Goal: Information Seeking & Learning: Learn about a topic

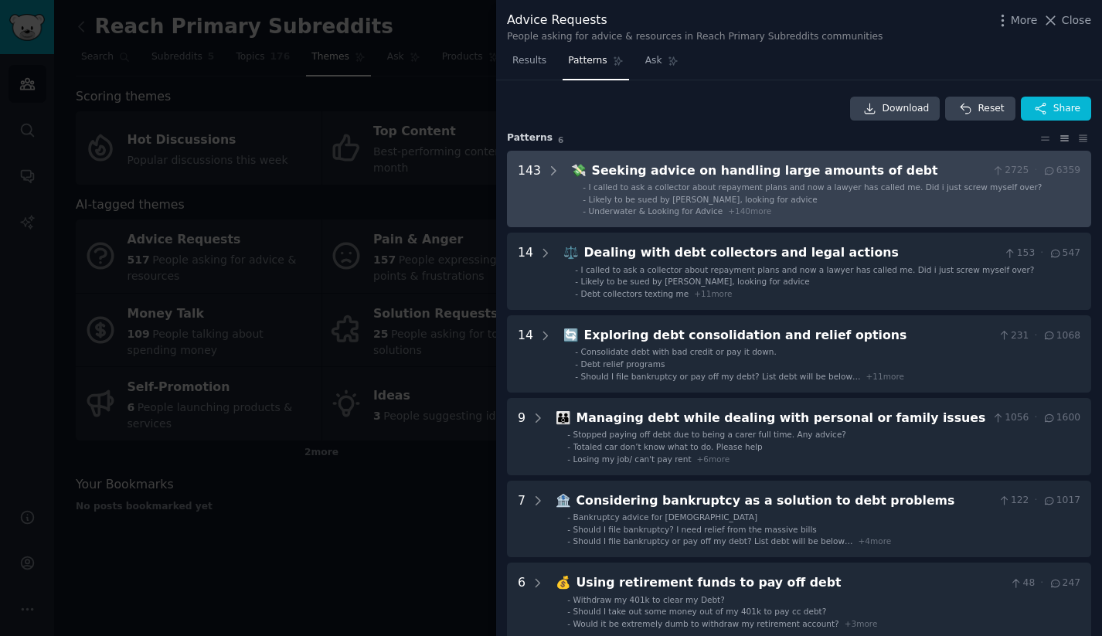
click at [635, 192] on div "I called to ask a collector about repayment plans and now a lawyer has called m…" at bounding box center [815, 187] width 453 height 11
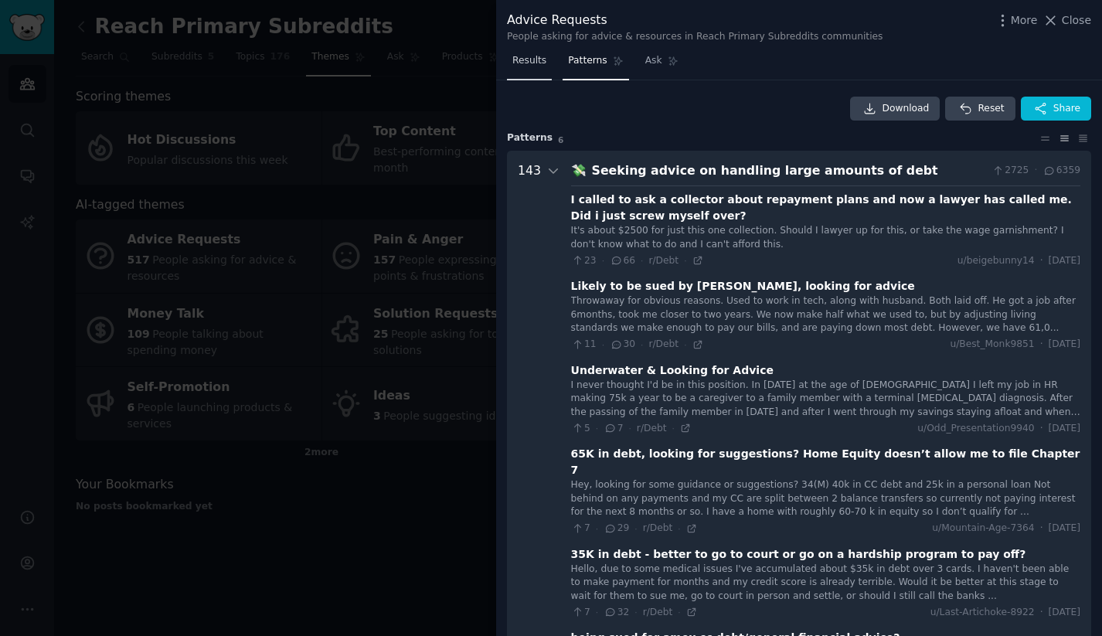
click at [524, 61] on span "Results" at bounding box center [529, 61] width 34 height 14
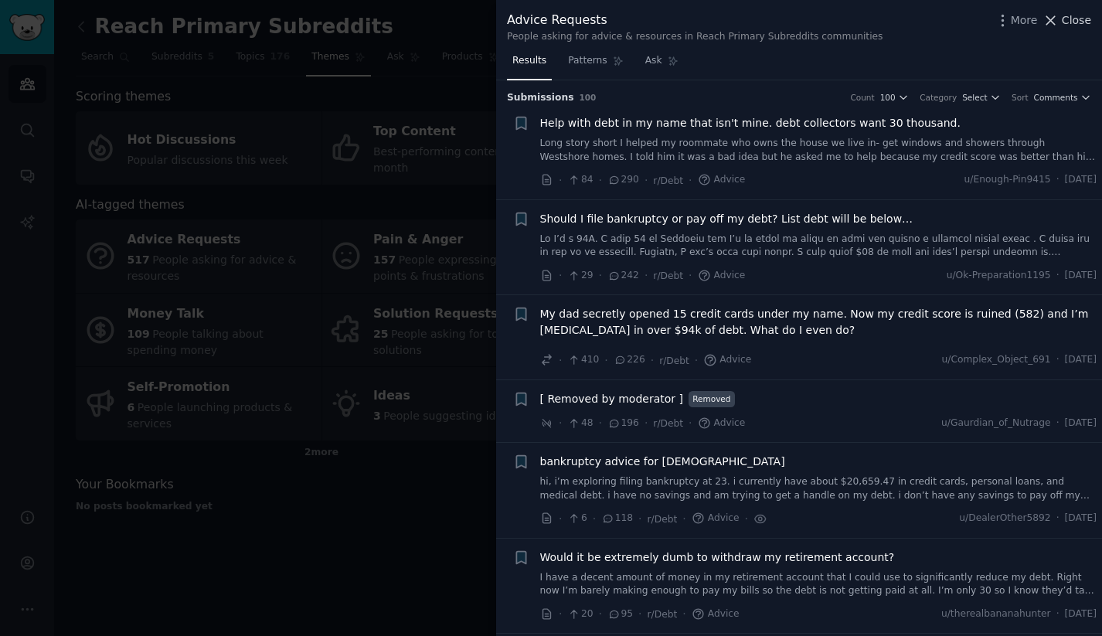
click at [1086, 15] on span "Close" at bounding box center [1075, 20] width 29 height 16
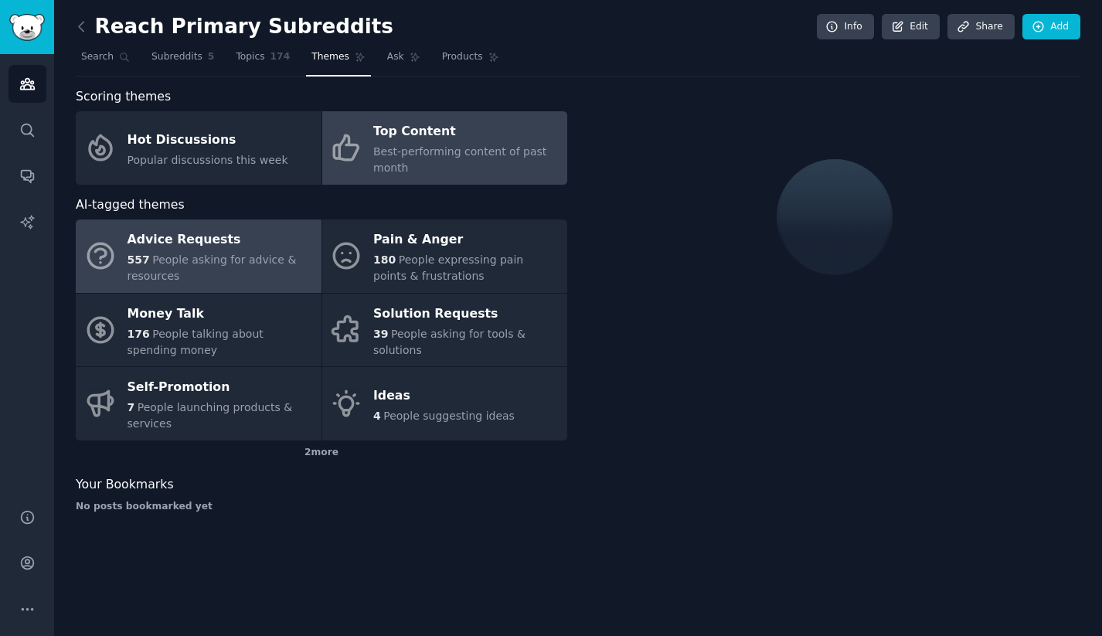
click at [396, 140] on div "Top Content" at bounding box center [466, 132] width 186 height 25
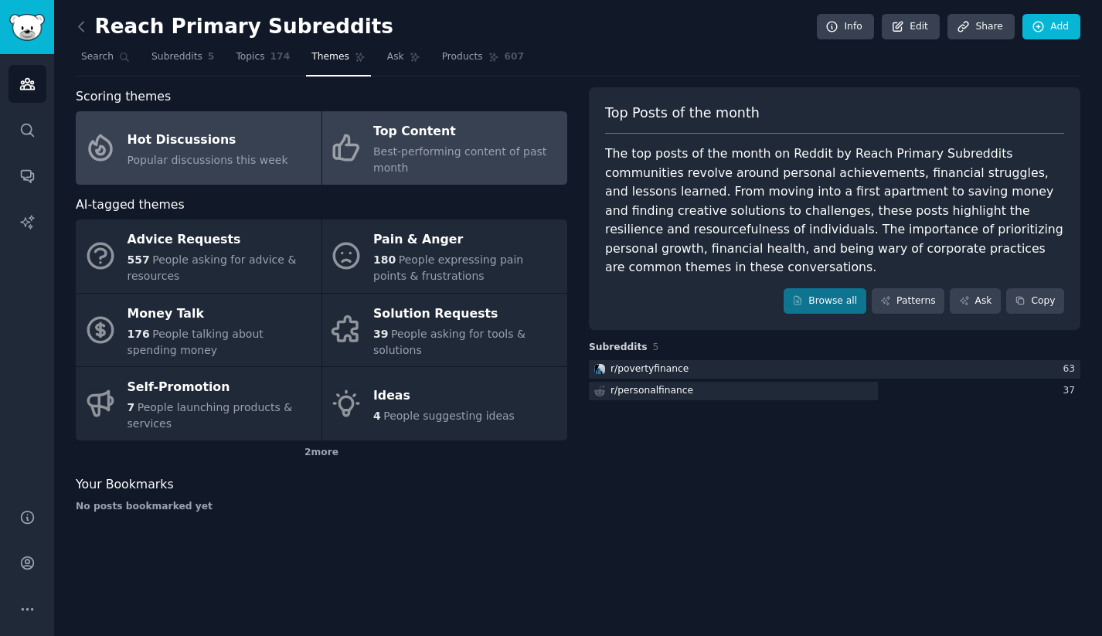
click at [260, 131] on div "Hot Discussions" at bounding box center [207, 139] width 161 height 25
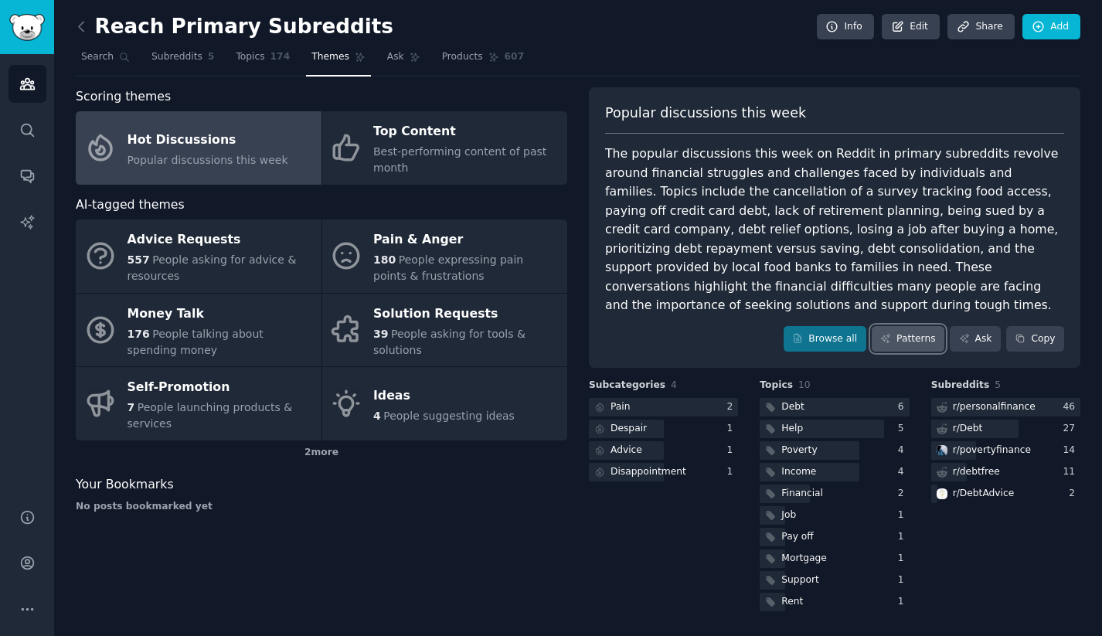
click at [910, 326] on link "Patterns" at bounding box center [907, 339] width 73 height 26
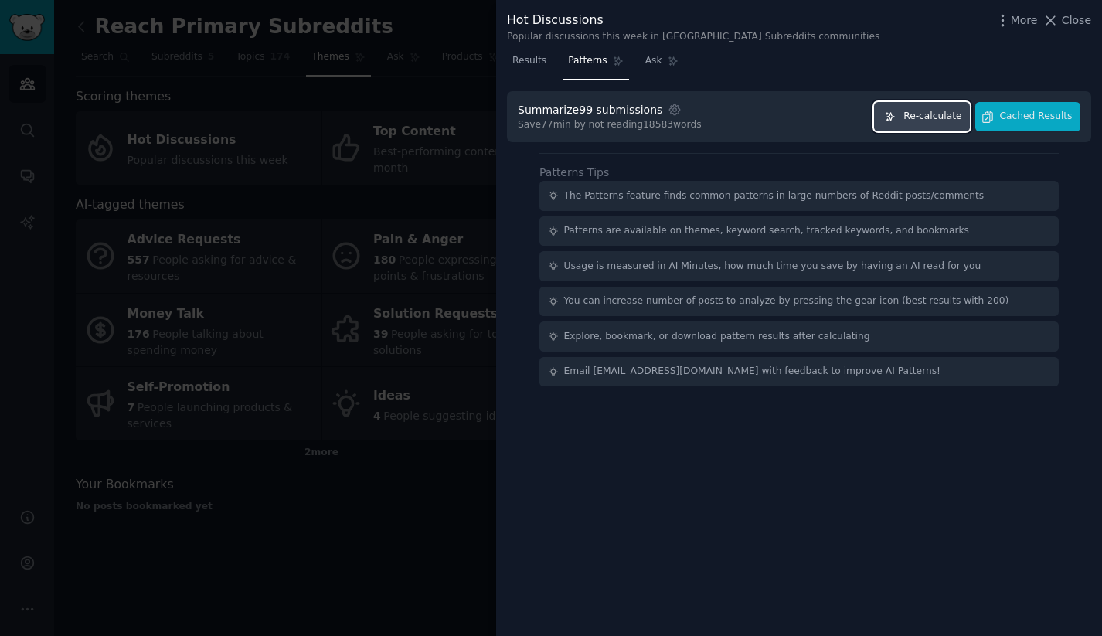
click at [893, 122] on button "Re-calculate" at bounding box center [922, 117] width 96 height 30
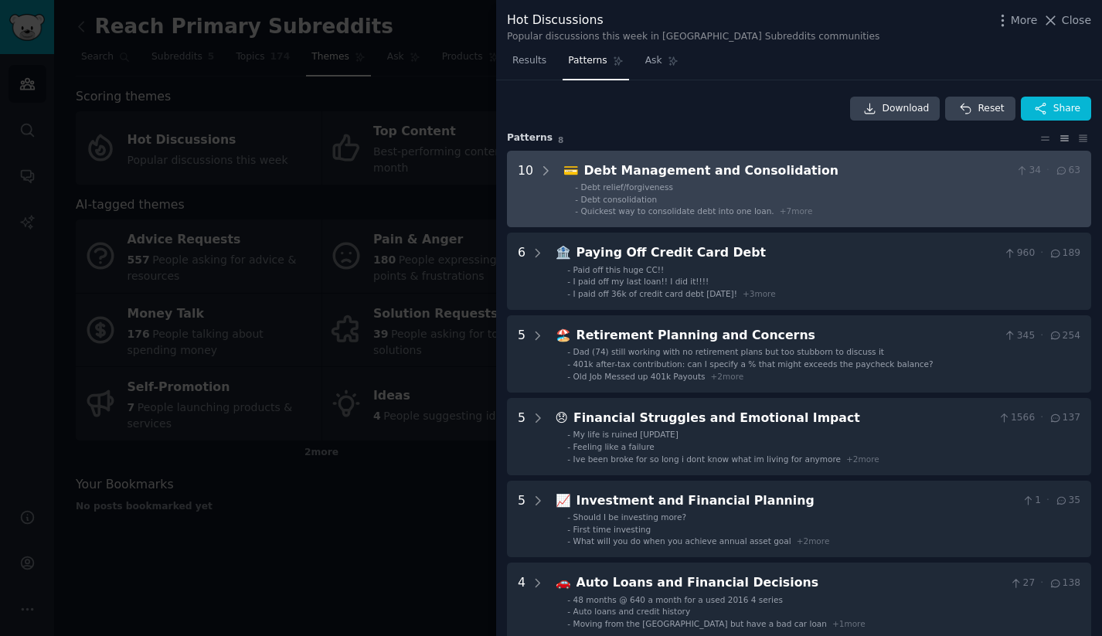
click at [725, 163] on div "Debt Management and Consolidation" at bounding box center [797, 170] width 426 height 19
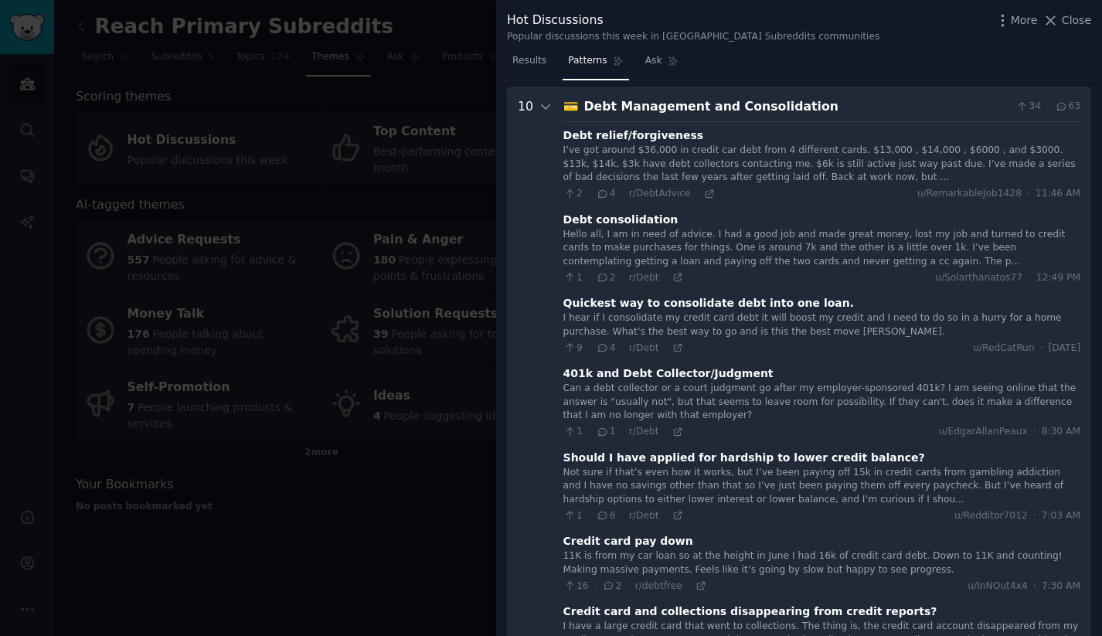
scroll to position [70, 0]
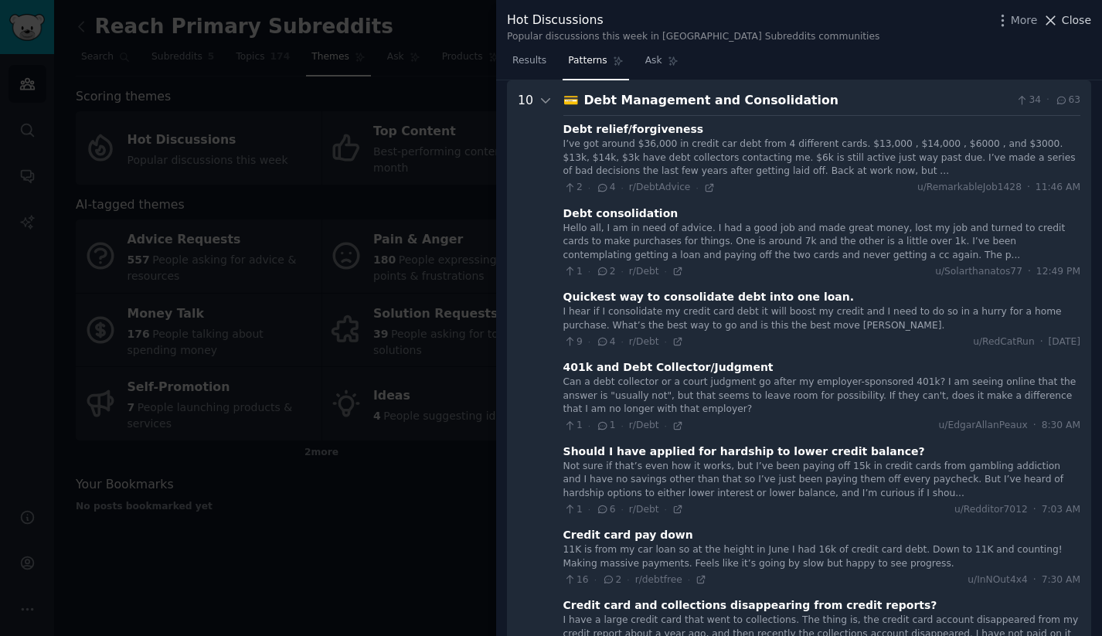
click at [1062, 24] on span "Close" at bounding box center [1075, 20] width 29 height 16
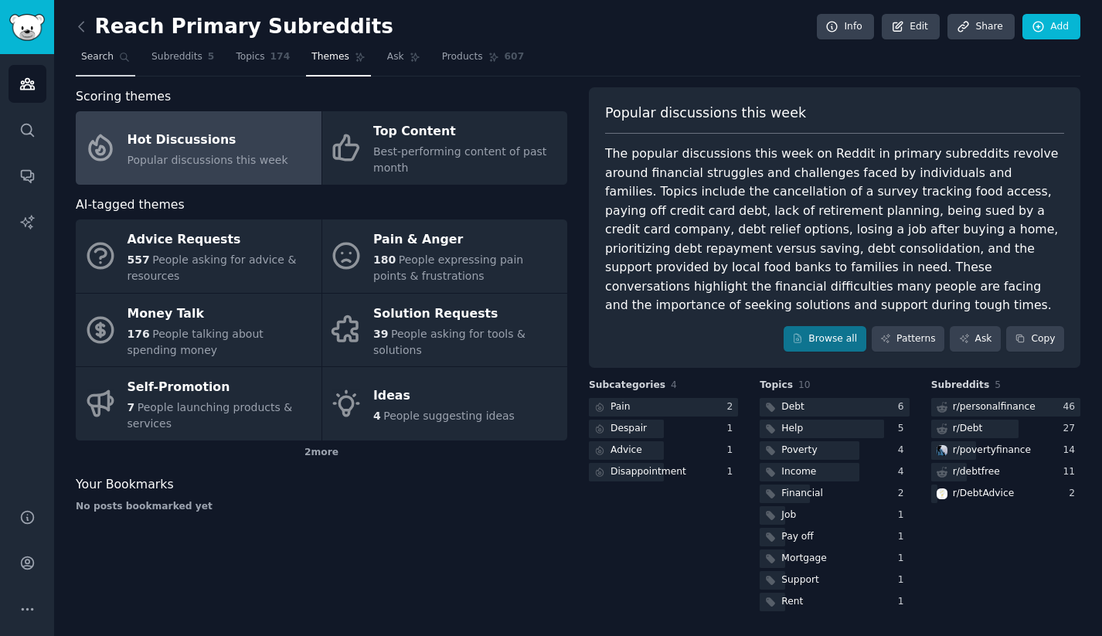
click at [97, 55] on span "Search" at bounding box center [97, 57] width 32 height 14
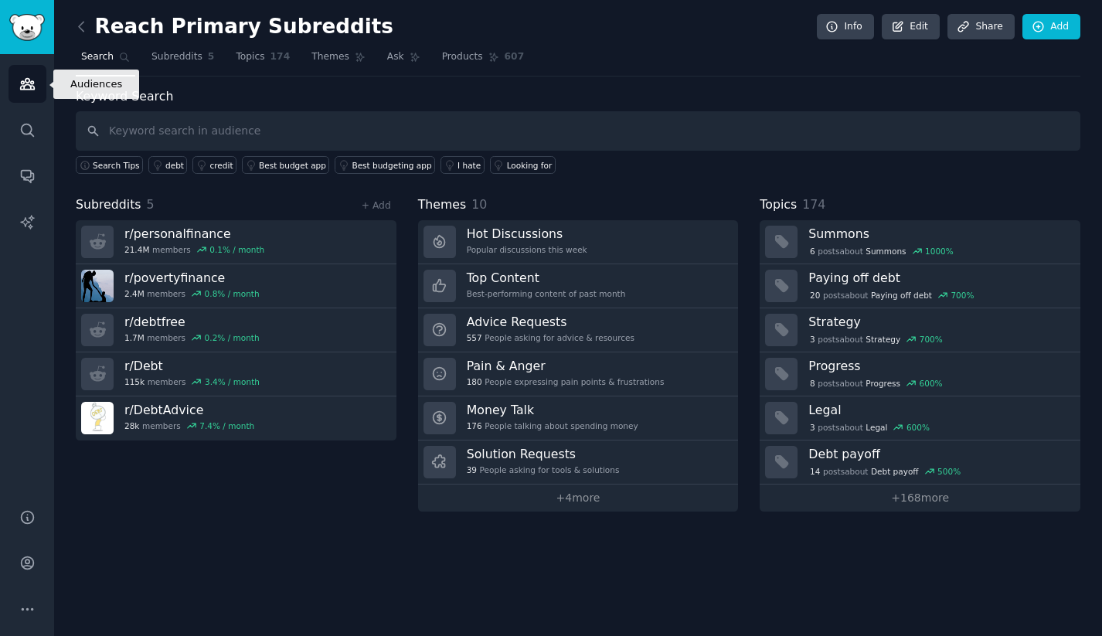
click at [30, 84] on icon "Sidebar" at bounding box center [27, 84] width 16 height 16
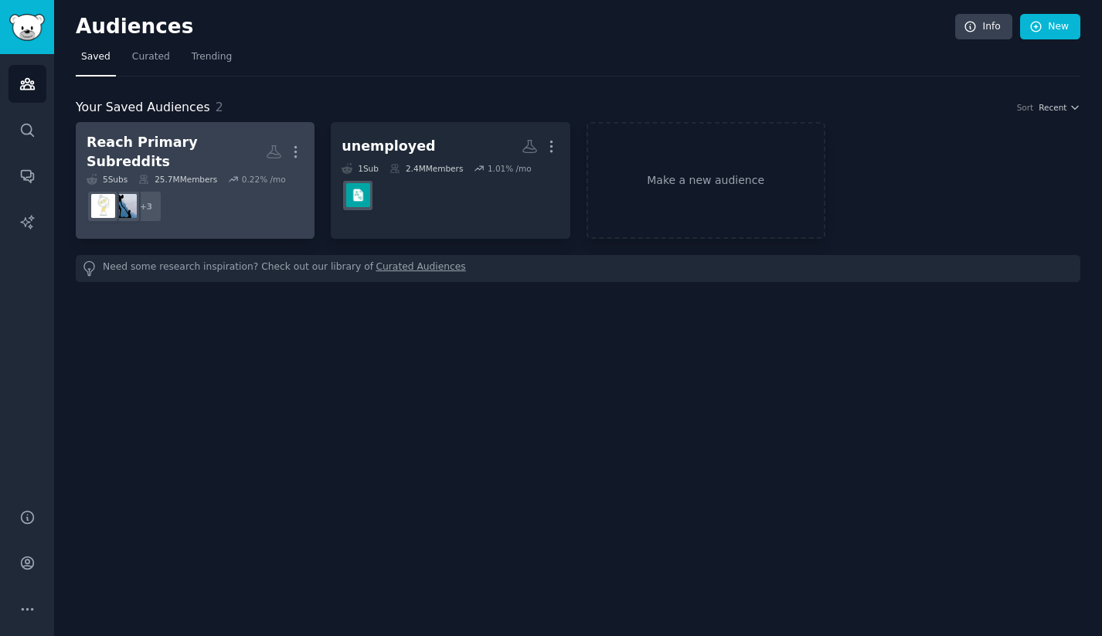
click at [221, 148] on div "Reach Primary Subreddits" at bounding box center [176, 152] width 179 height 38
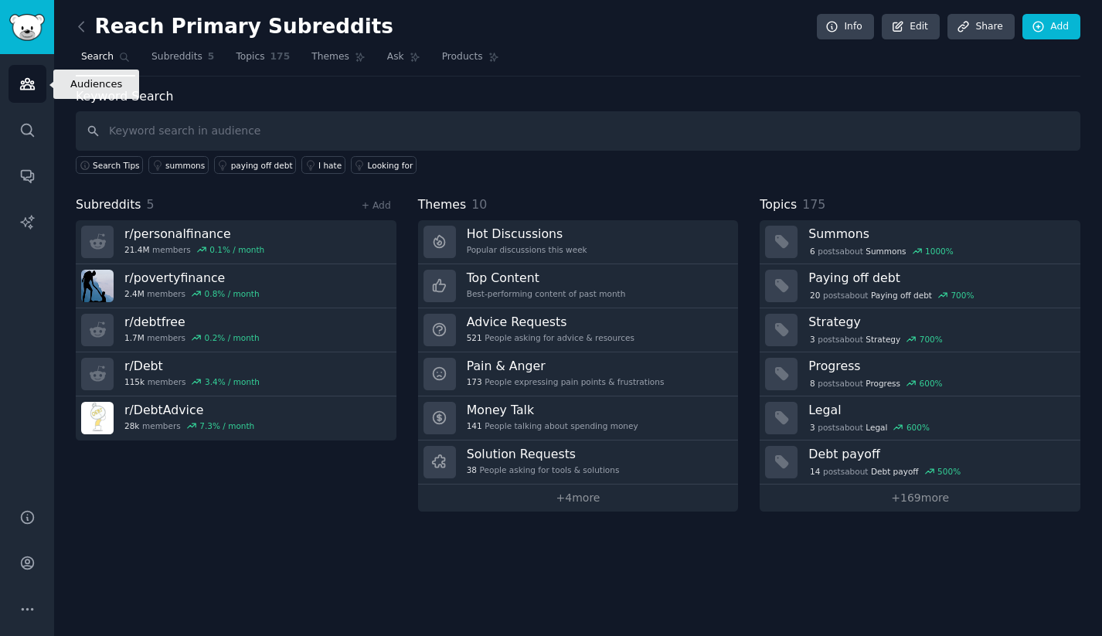
click at [31, 83] on icon "Sidebar" at bounding box center [27, 84] width 14 height 11
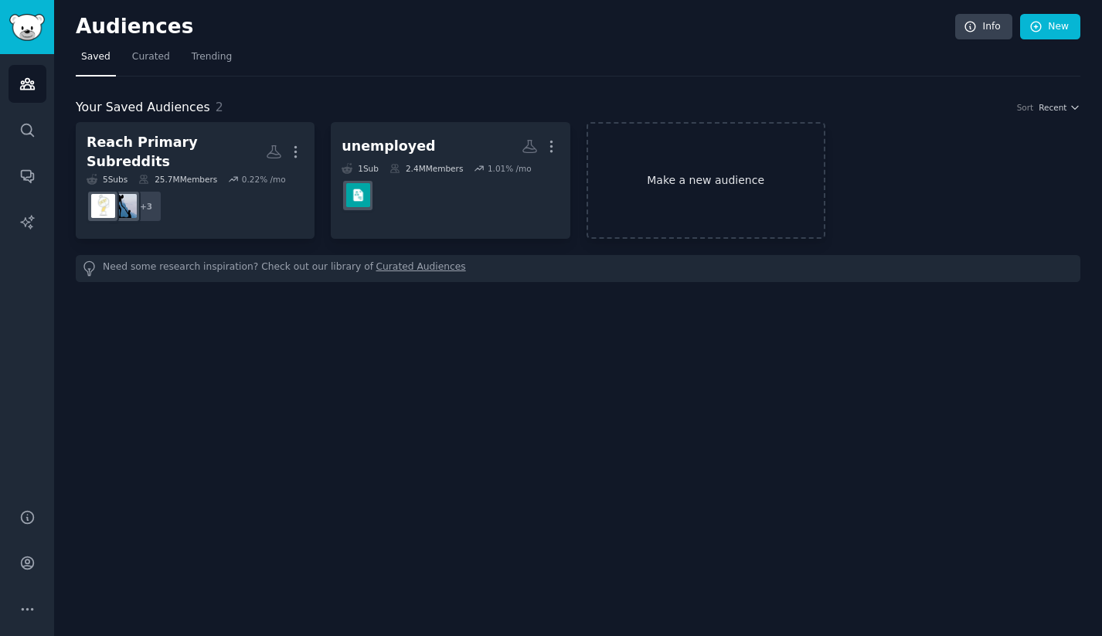
click at [677, 177] on link "Make a new audience" at bounding box center [705, 180] width 239 height 117
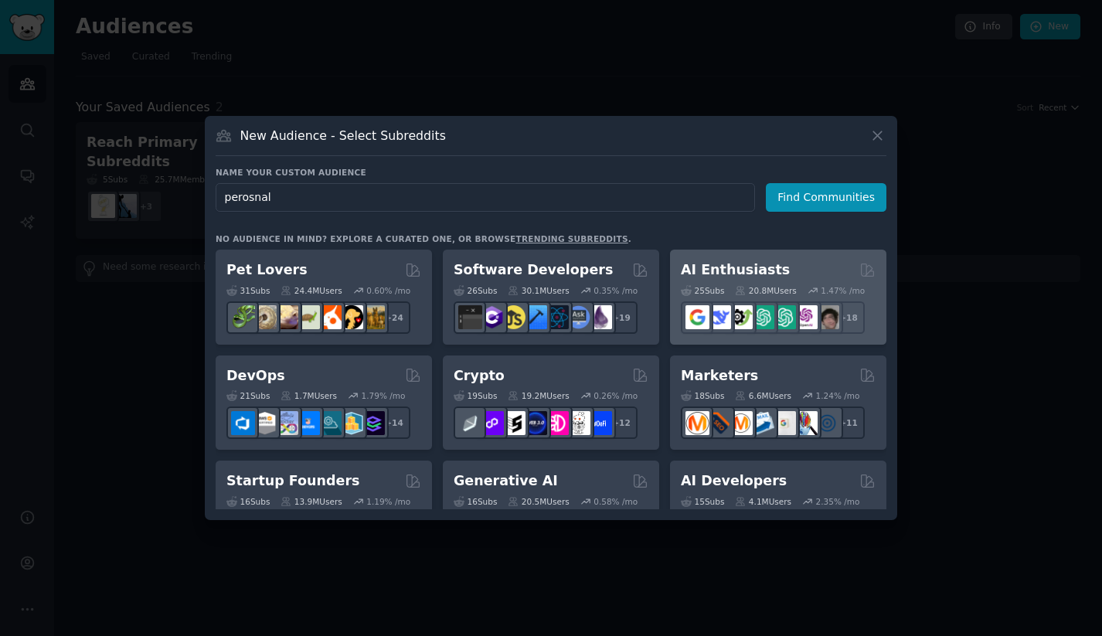
type input "perosnal"
type input "s"
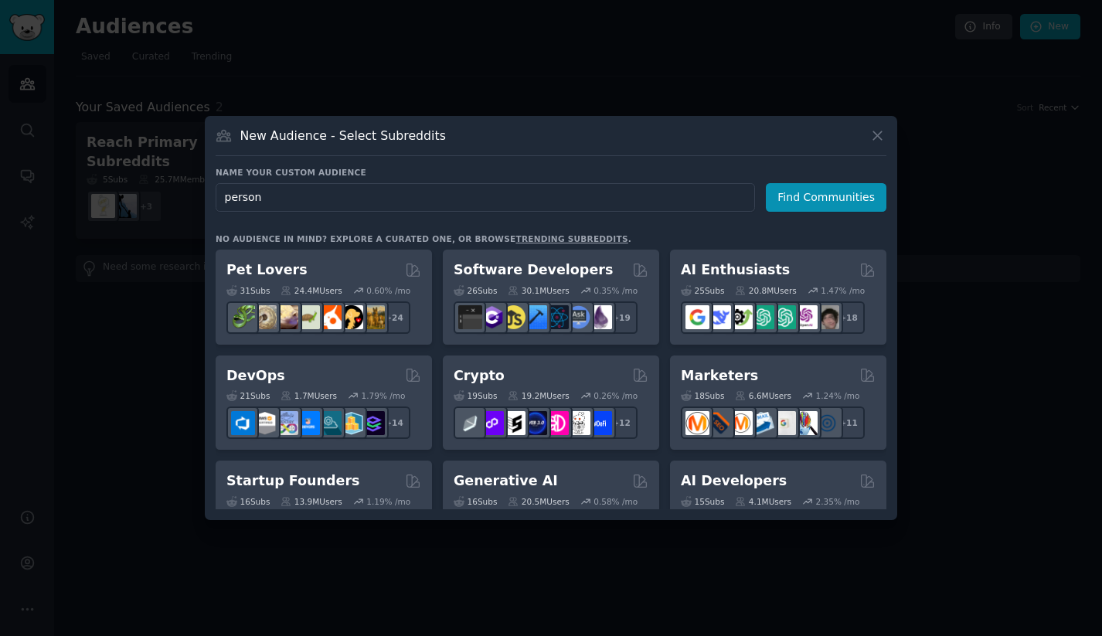
type input "person"
click at [884, 131] on icon at bounding box center [877, 135] width 16 height 16
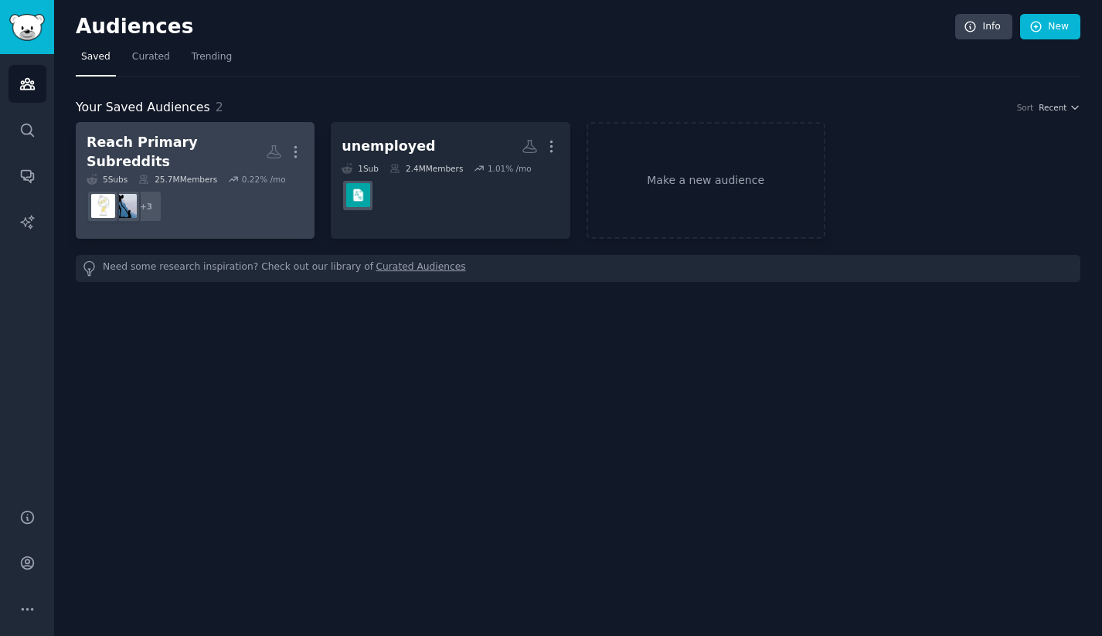
click at [166, 139] on div "Reach Primary Subreddits" at bounding box center [176, 152] width 179 height 38
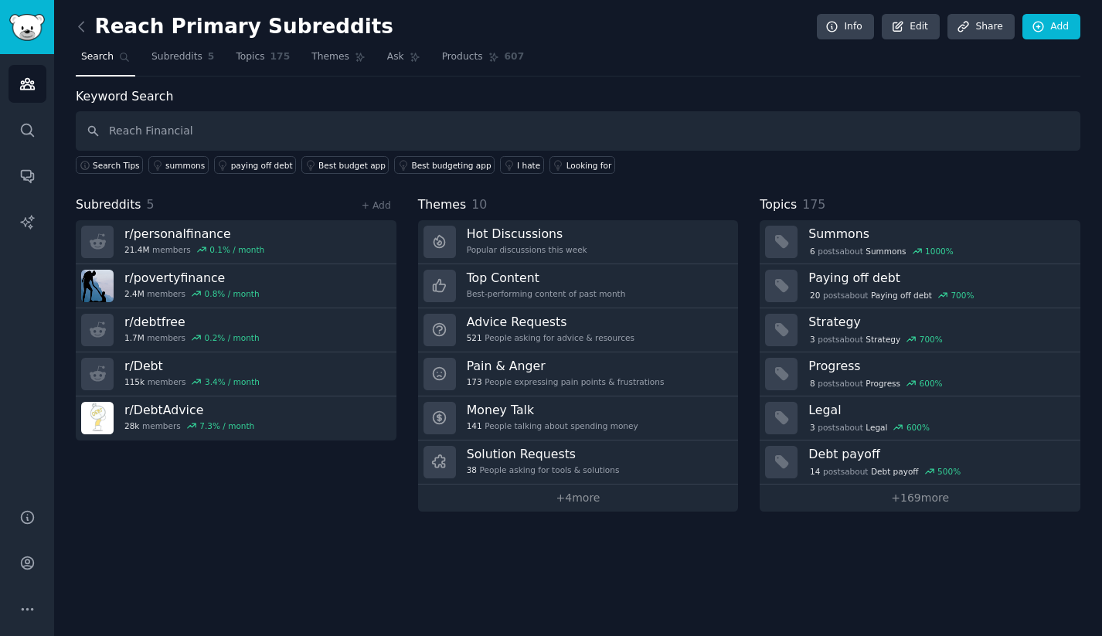
type input "Reach Financial"
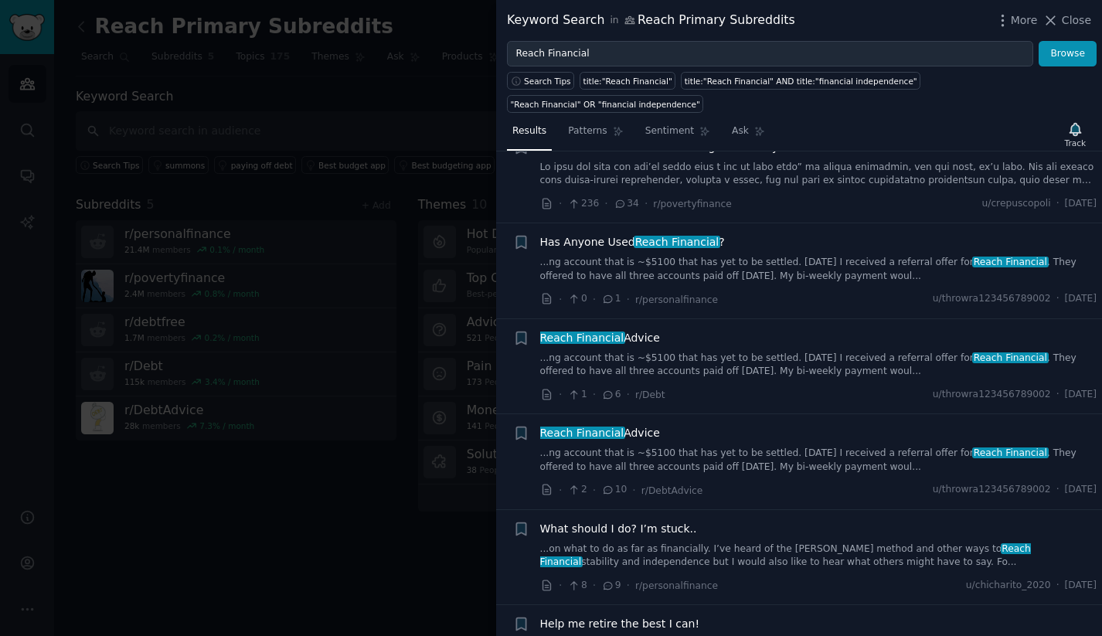
scroll to position [431, 0]
click at [636, 423] on span "Reach Financial Advice" at bounding box center [600, 431] width 120 height 16
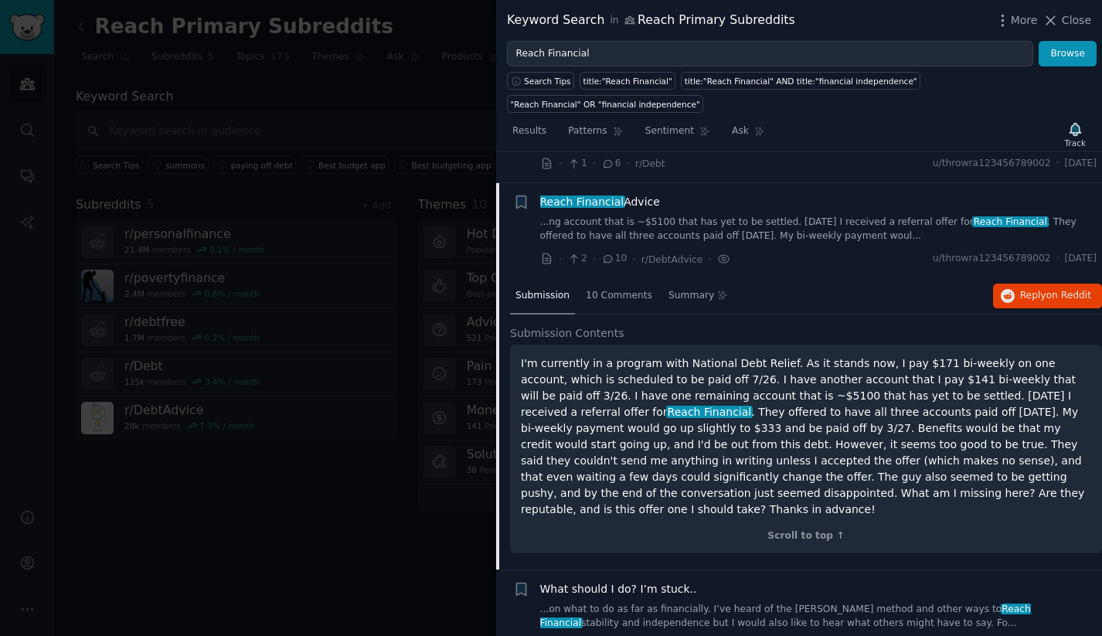
scroll to position [678, 0]
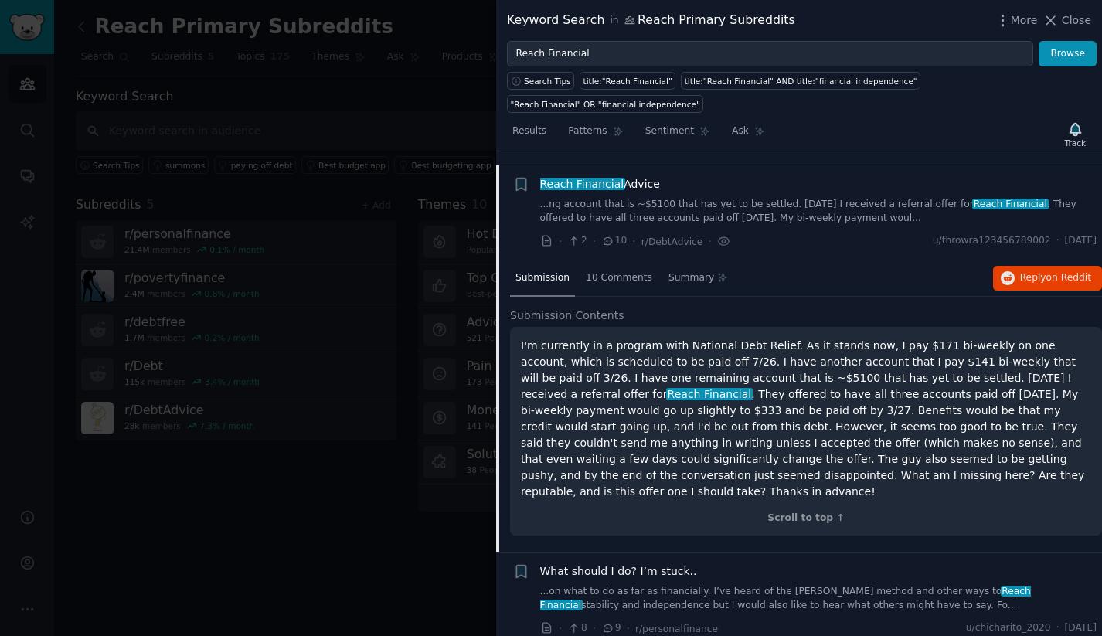
click at [681, 176] on div "Reach Financial Advice" at bounding box center [818, 184] width 557 height 16
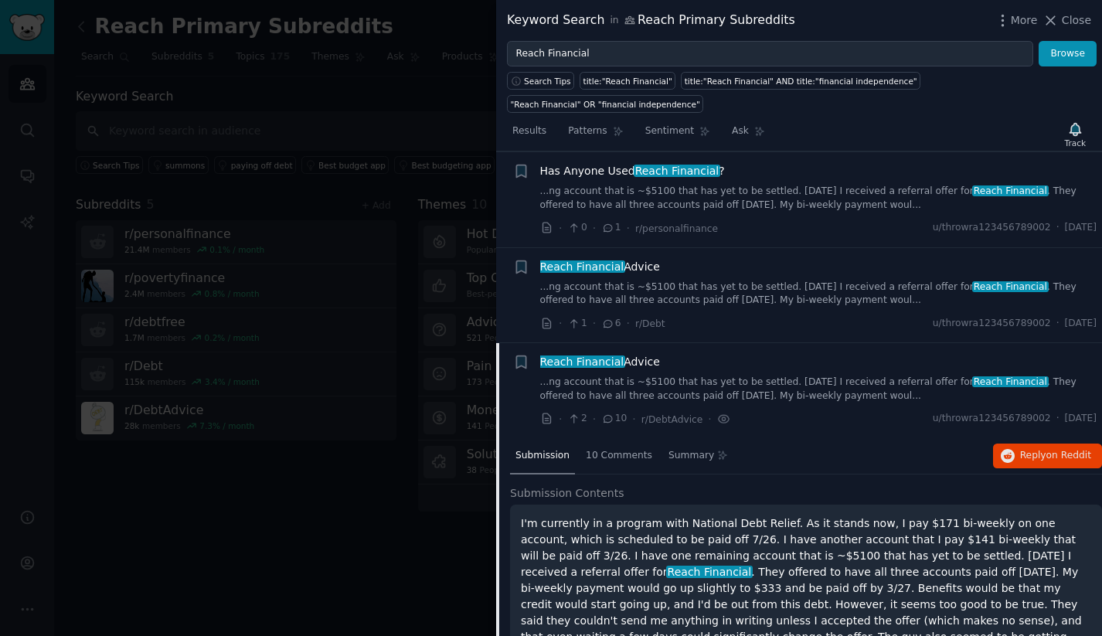
scroll to position [521, 0]
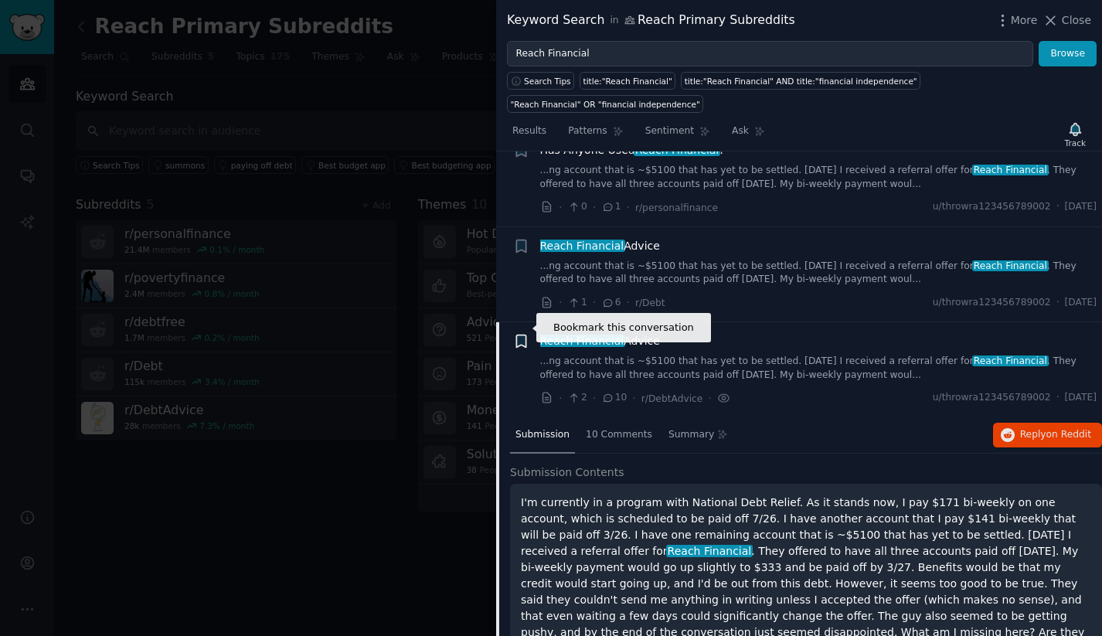
click at [524, 335] on icon "button" at bounding box center [520, 341] width 9 height 12
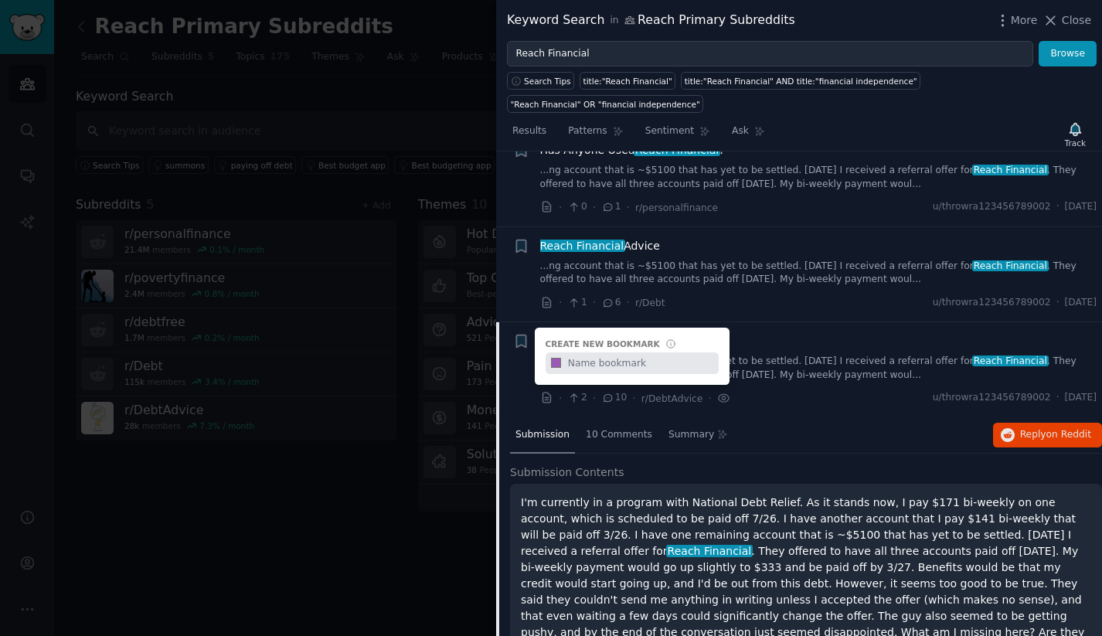
click at [753, 333] on div "Reach Financial Advice" at bounding box center [818, 341] width 557 height 16
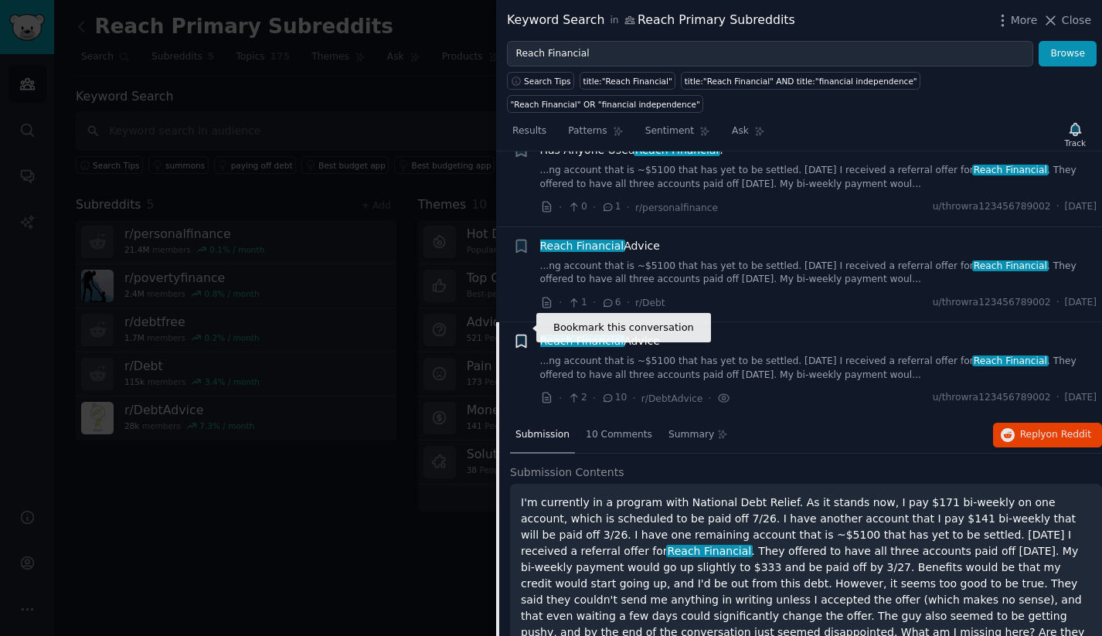
click at [516, 335] on icon "button" at bounding box center [520, 341] width 9 height 12
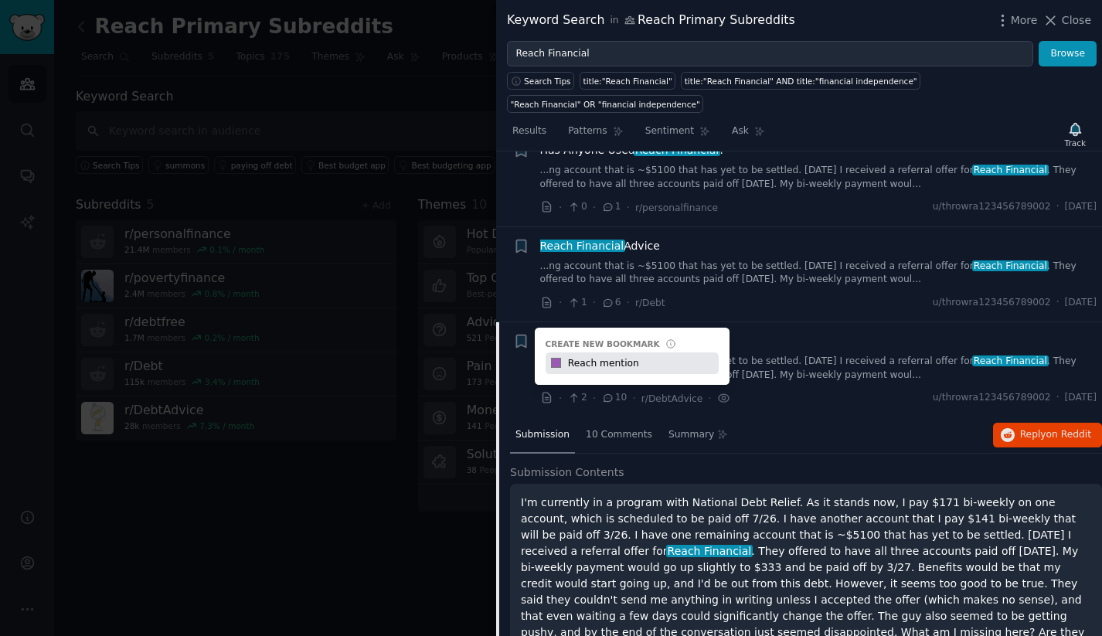
type input "Reach mention"
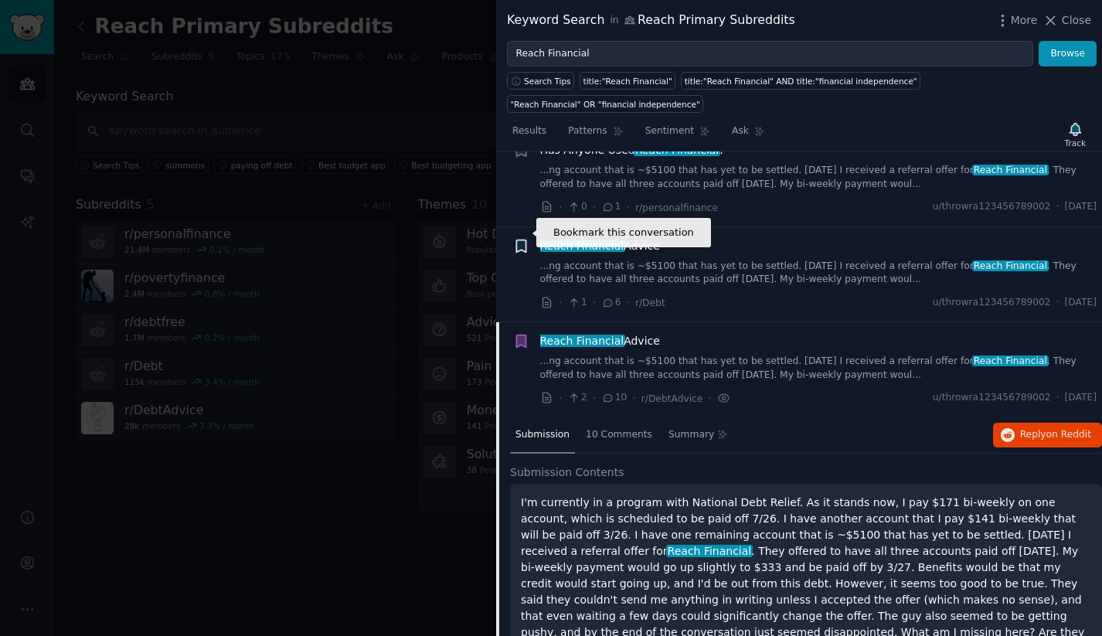
click at [518, 239] on icon "button" at bounding box center [520, 245] width 9 height 12
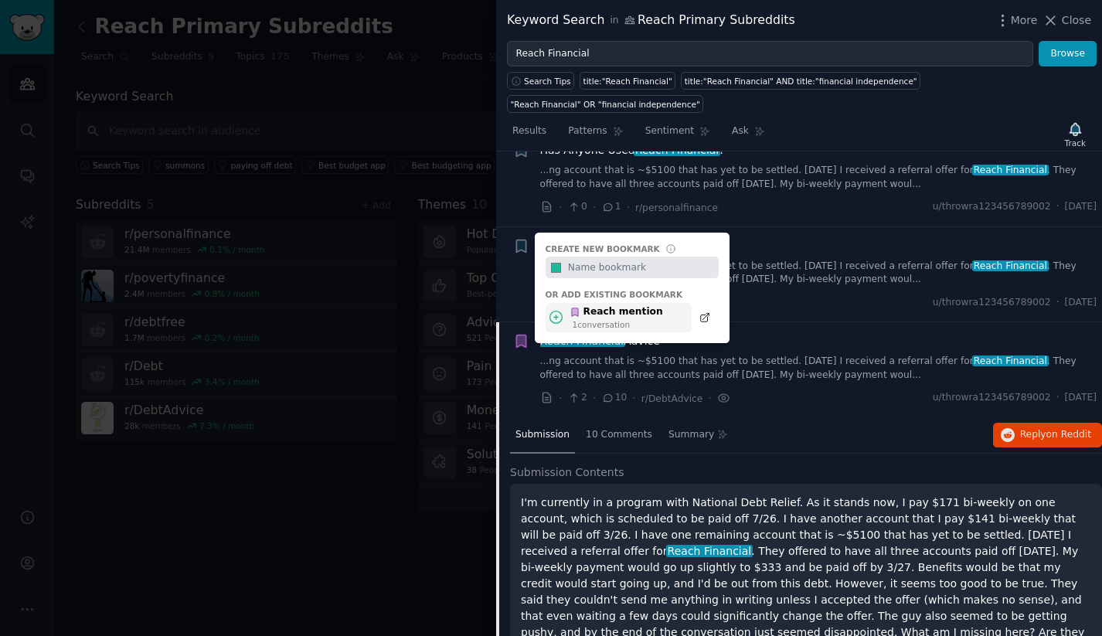
click at [636, 305] on div "Reach mention" at bounding box center [615, 312] width 93 height 14
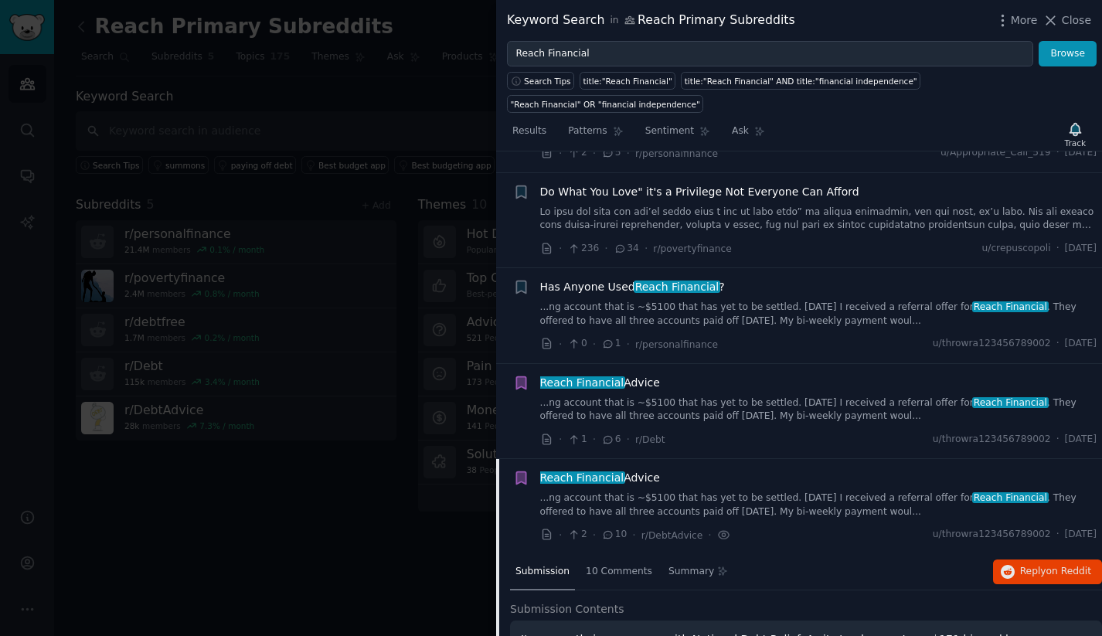
scroll to position [379, 0]
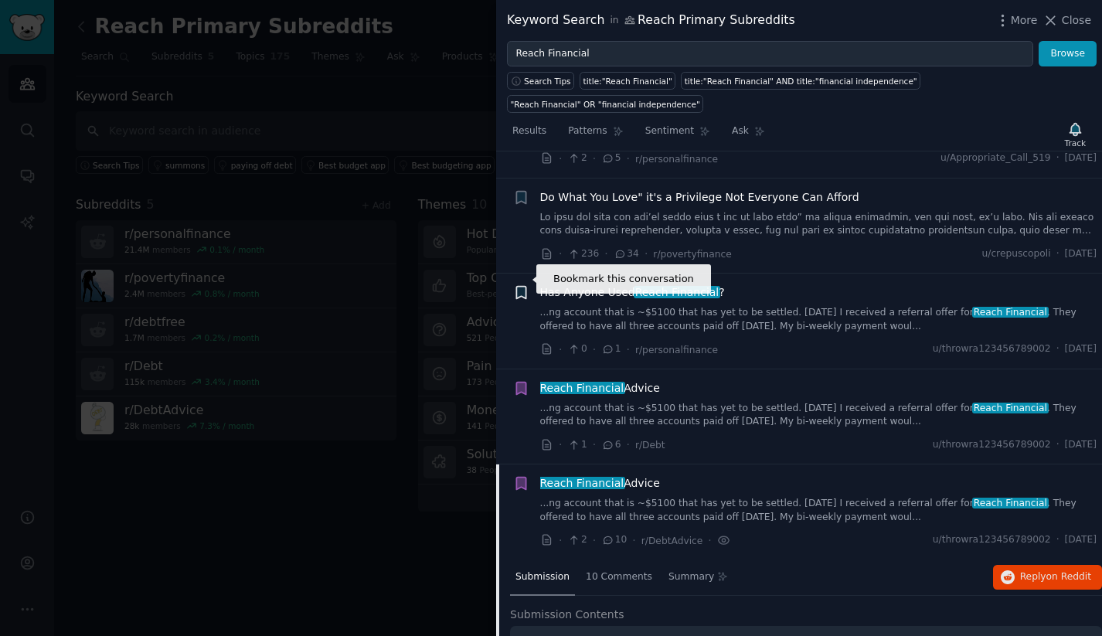
click at [524, 287] on icon "button" at bounding box center [520, 293] width 9 height 12
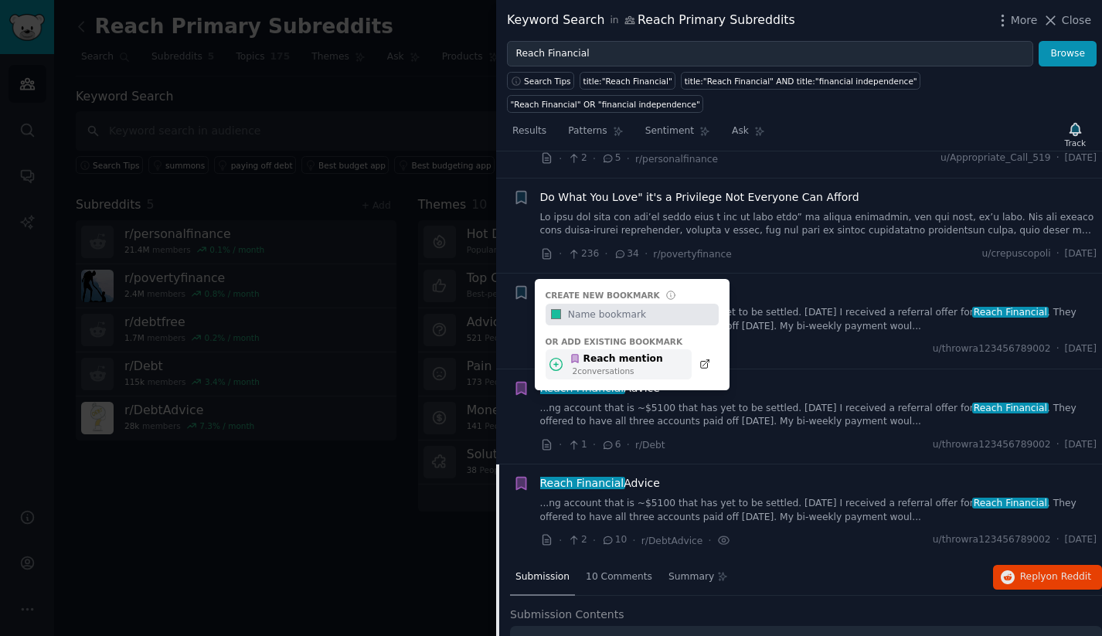
click at [613, 352] on div "Reach mention" at bounding box center [615, 359] width 93 height 14
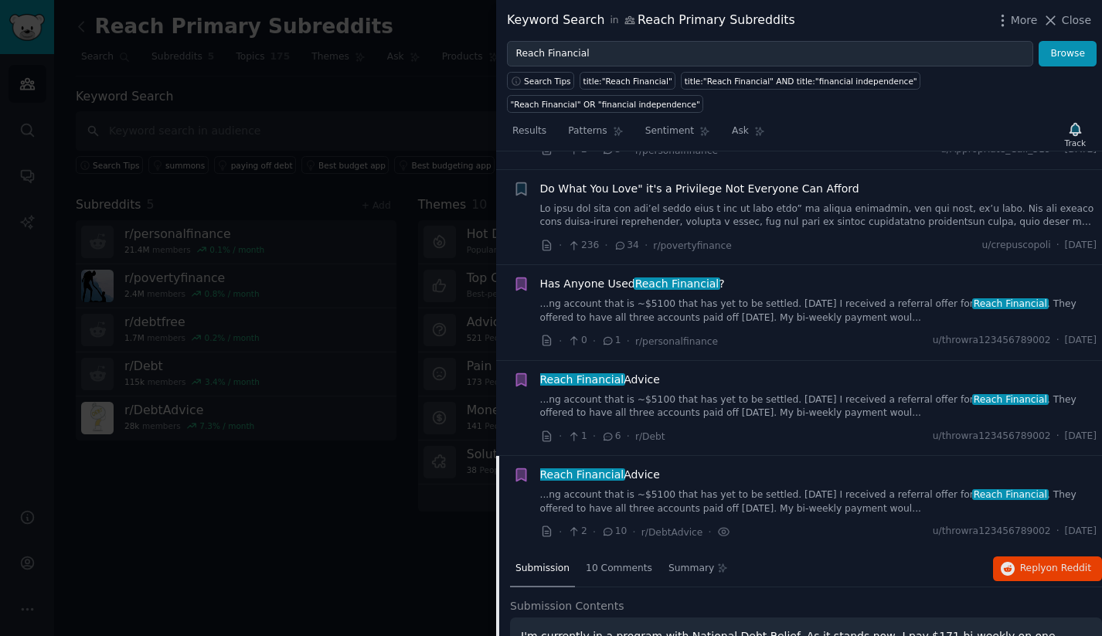
scroll to position [0, 0]
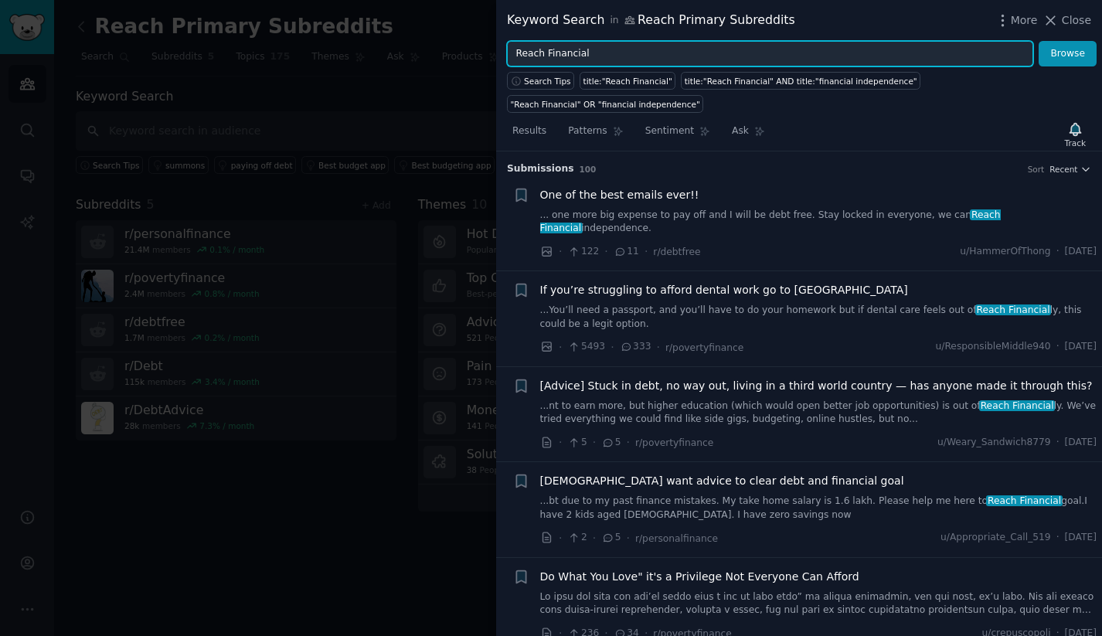
click at [641, 52] on input "Reach Financial" at bounding box center [770, 54] width 526 height 26
type input ""Reach Financial""
click at [1038, 41] on button "Browse" at bounding box center [1067, 54] width 58 height 26
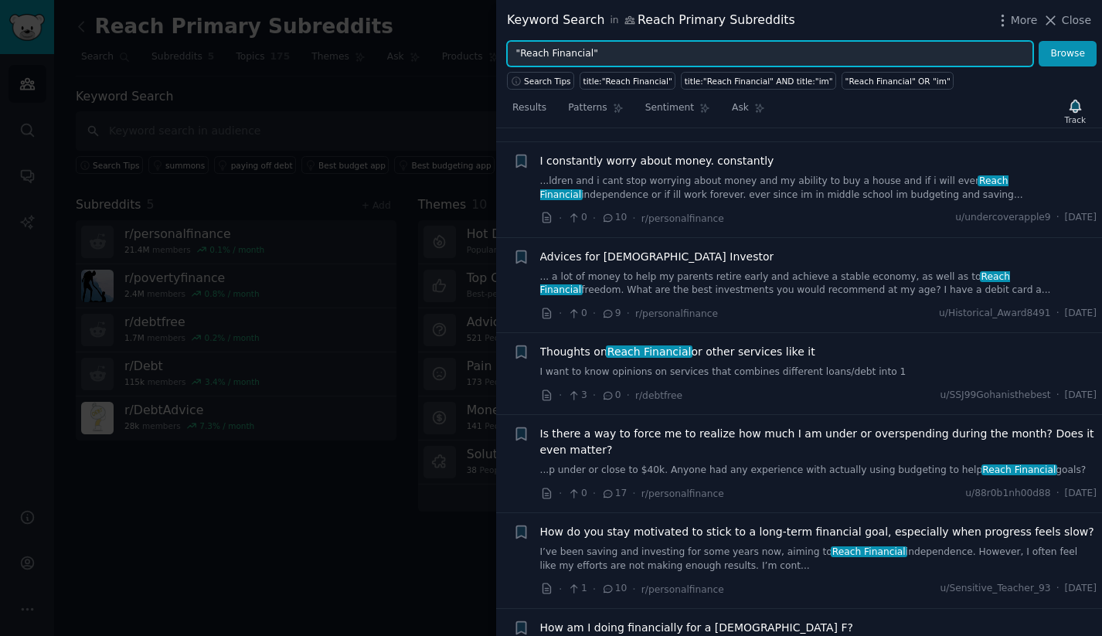
scroll to position [893, 0]
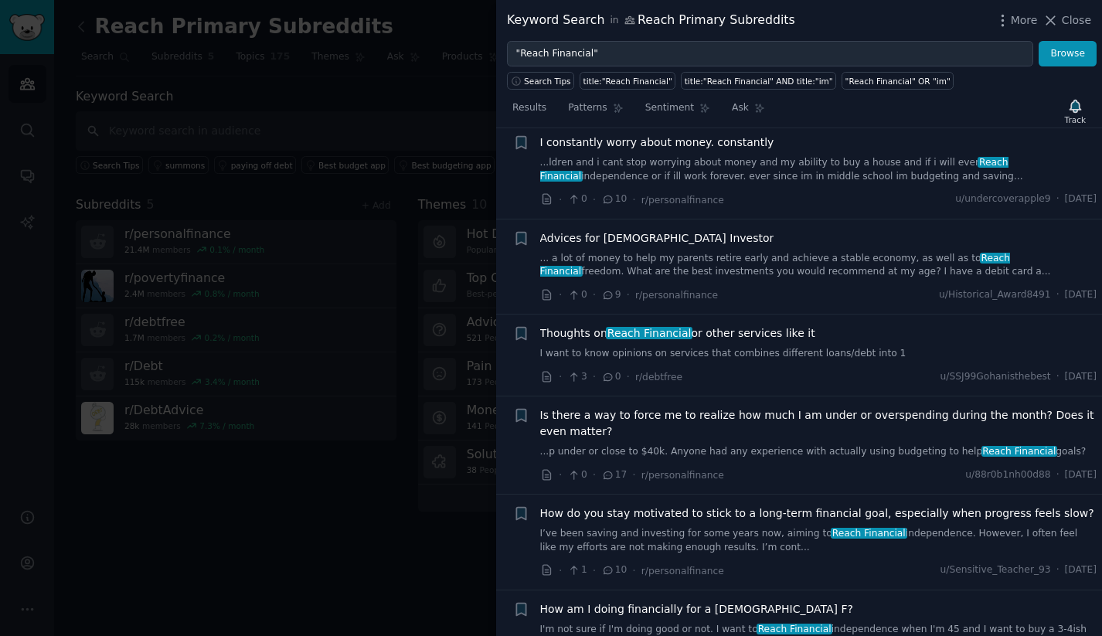
click at [672, 347] on link "I want to know opinions on services that combines different loans/debt into 1" at bounding box center [818, 354] width 557 height 14
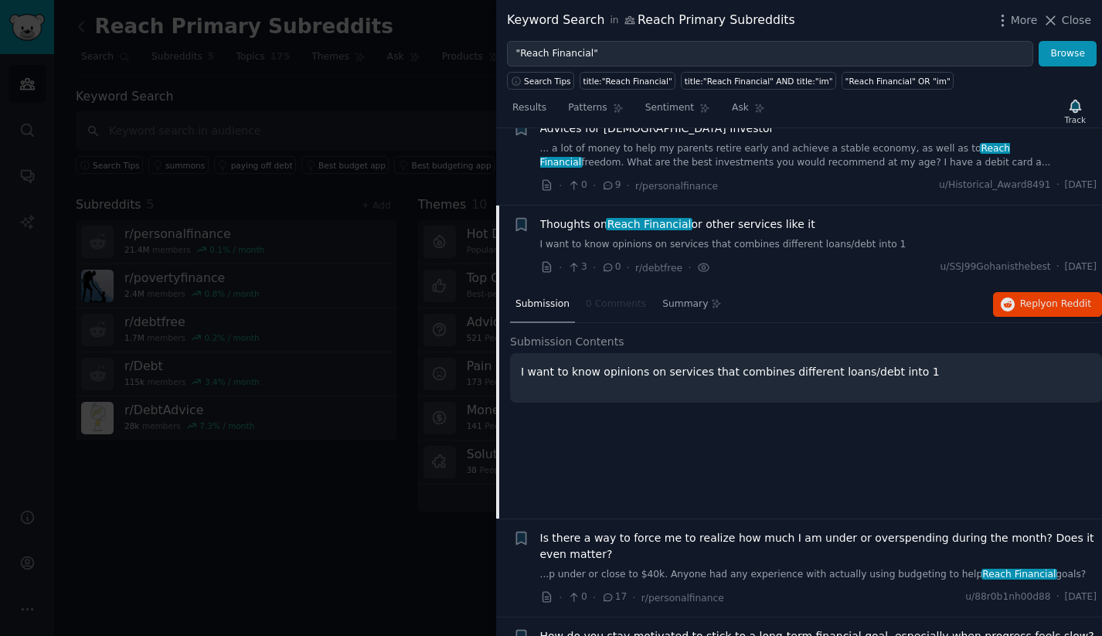
scroll to position [706, 0]
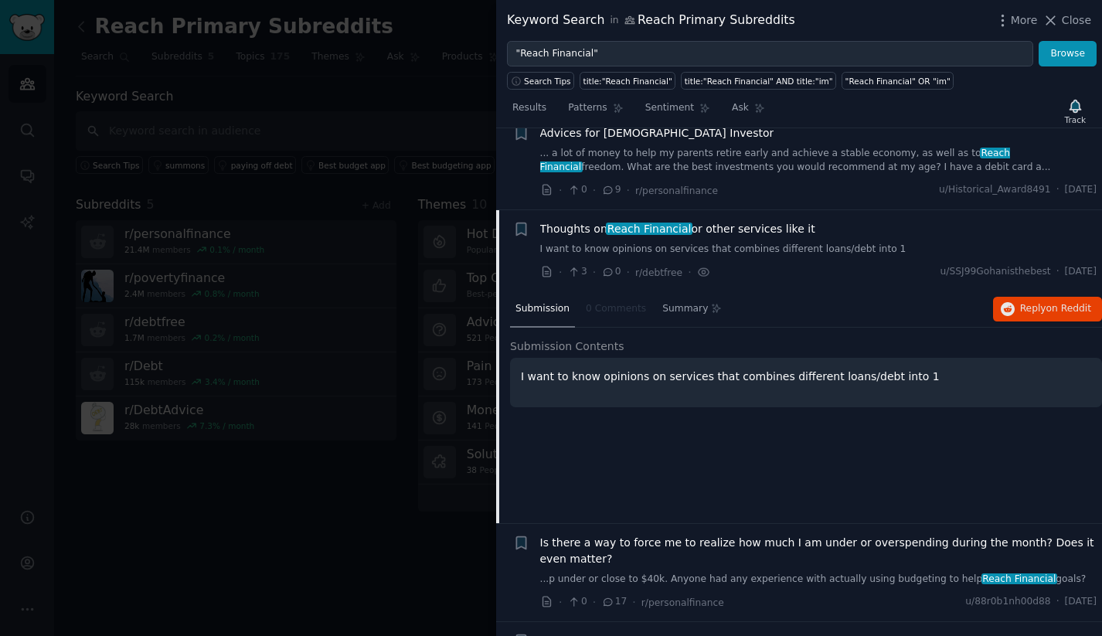
click at [830, 221] on div "Thoughts on Reach Financial or other services like it" at bounding box center [818, 229] width 557 height 16
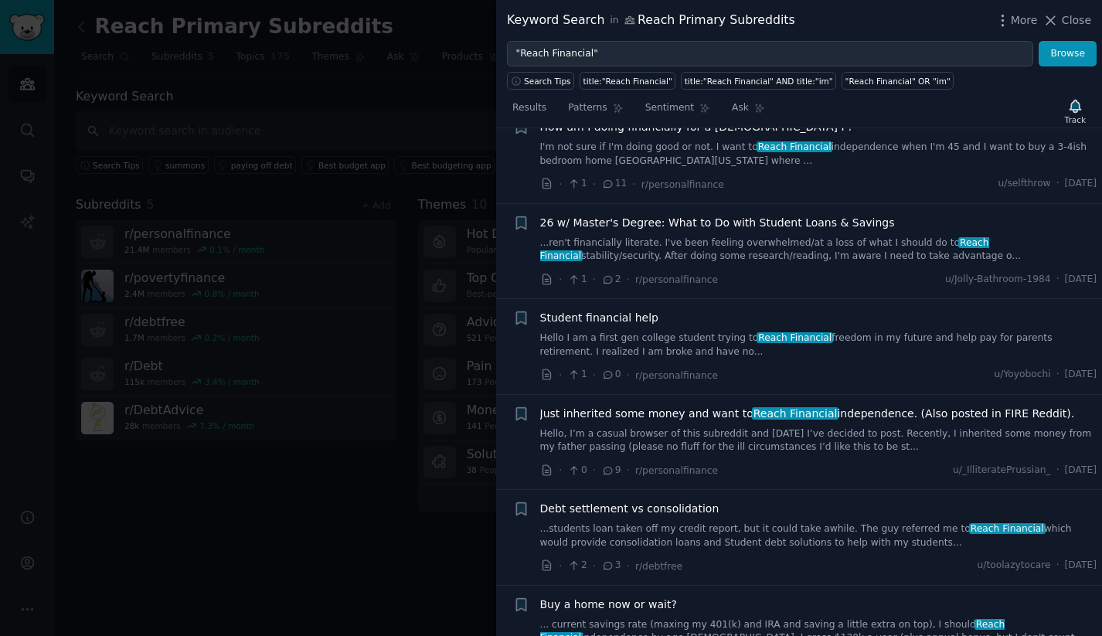
scroll to position [0, 0]
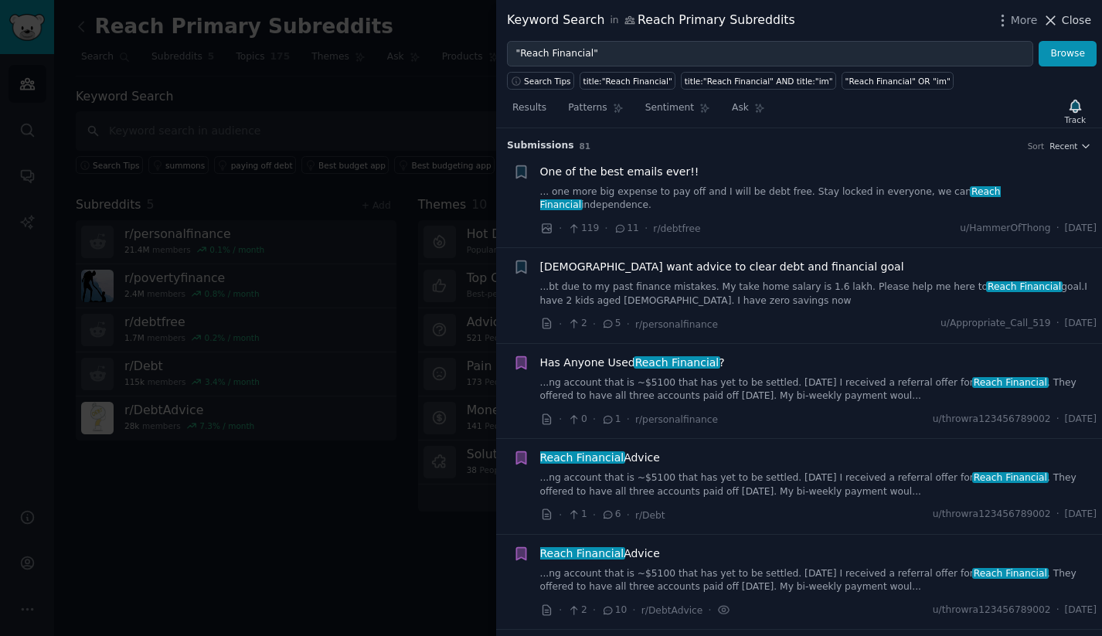
click at [1069, 19] on span "Close" at bounding box center [1075, 20] width 29 height 16
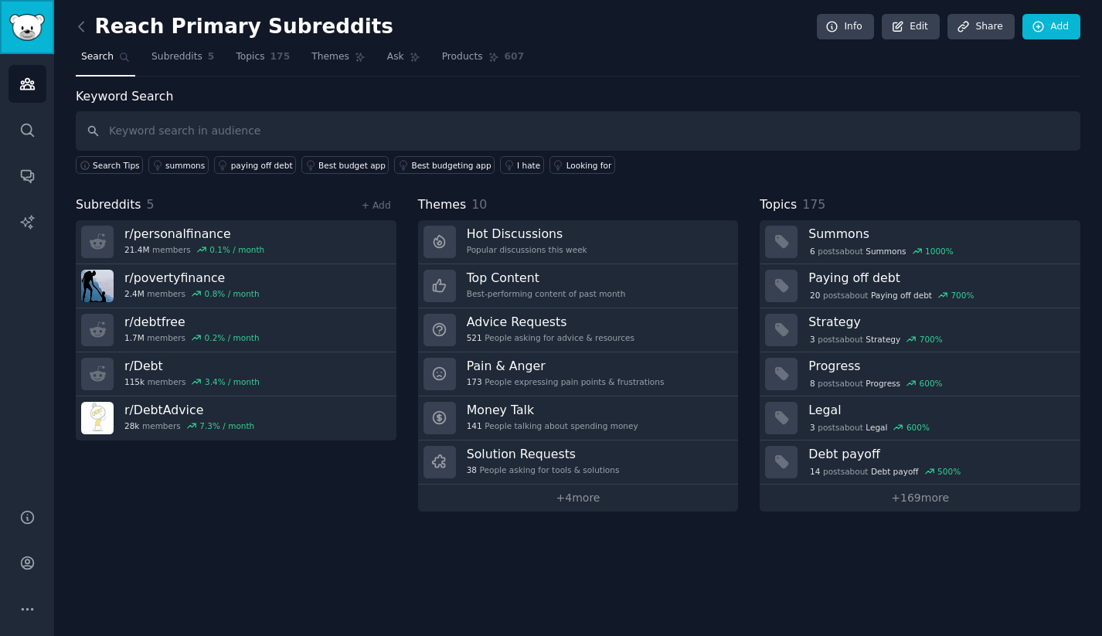
click at [25, 37] on img "Sidebar" at bounding box center [27, 27] width 36 height 27
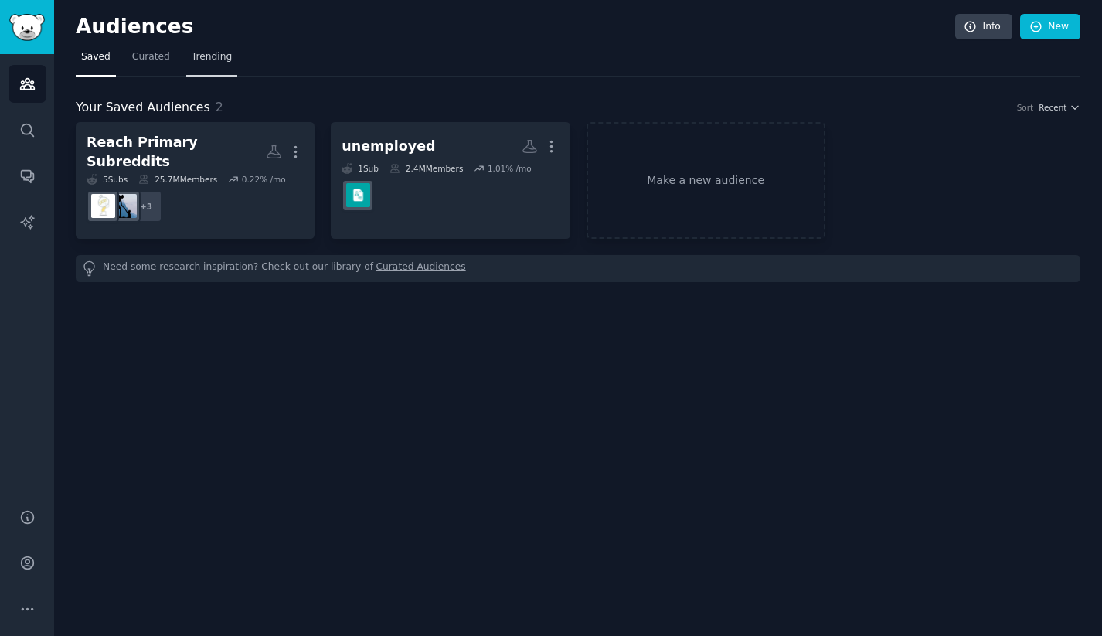
click at [213, 61] on span "Trending" at bounding box center [212, 57] width 40 height 14
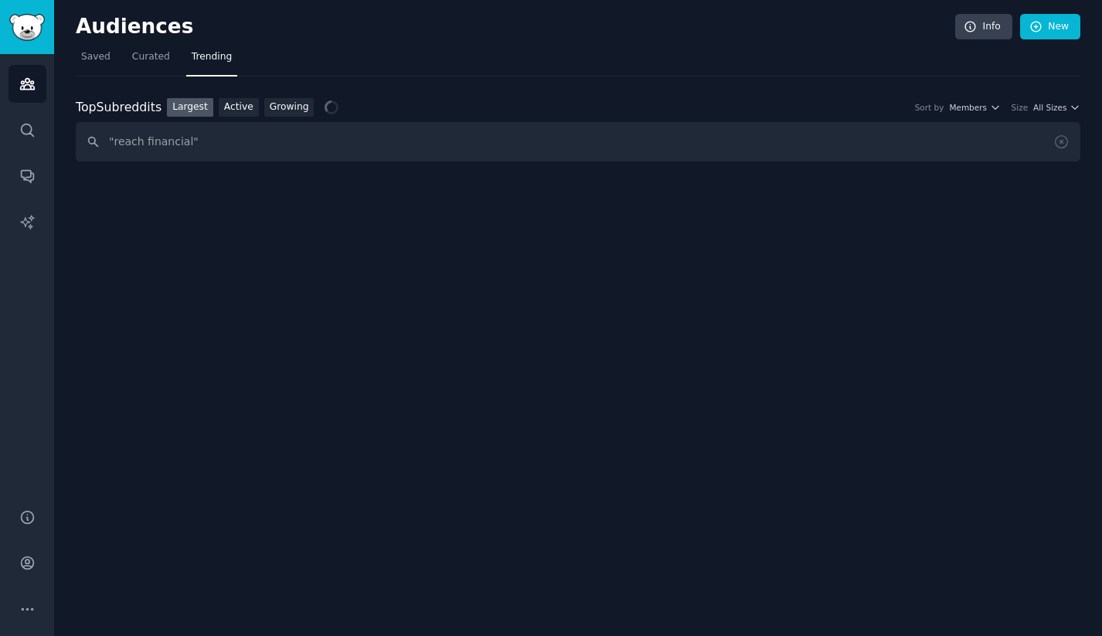
type input ""reach financial""
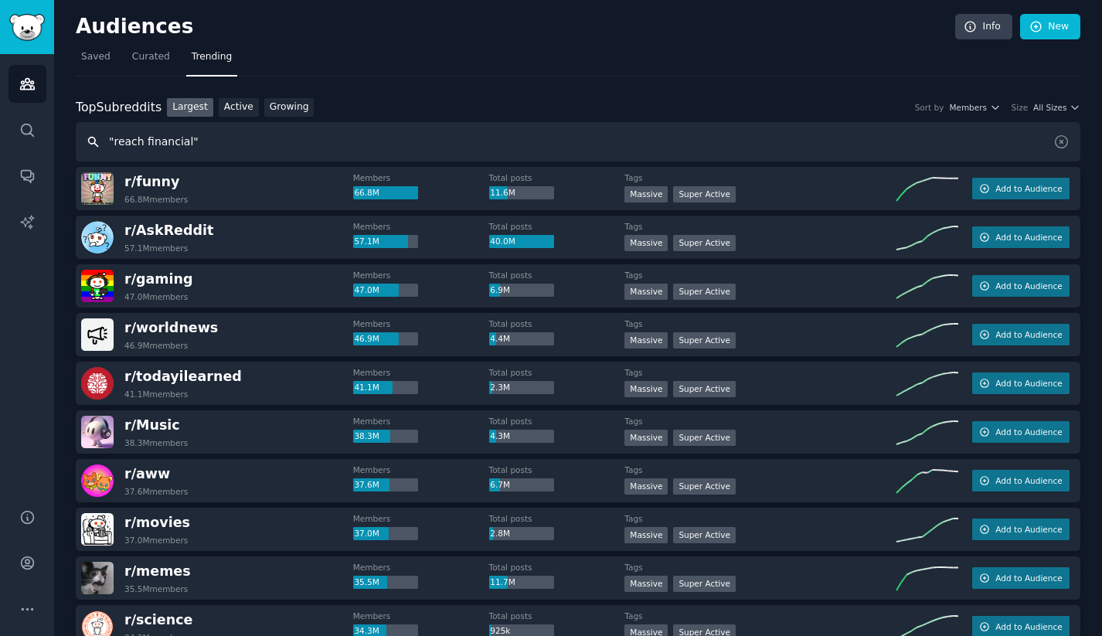
click at [384, 143] on input ""reach financial"" at bounding box center [578, 141] width 1004 height 39
